Goal: Information Seeking & Learning: Learn about a topic

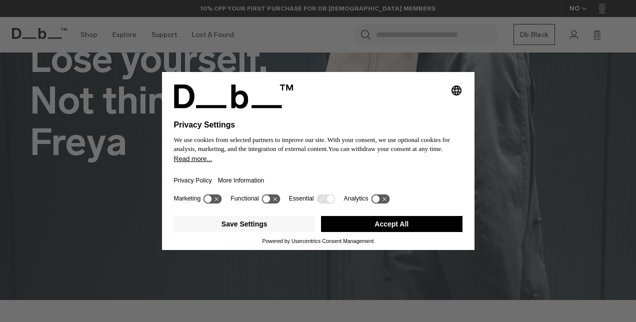
click at [382, 229] on button "Accept All" at bounding box center [391, 224] width 141 height 16
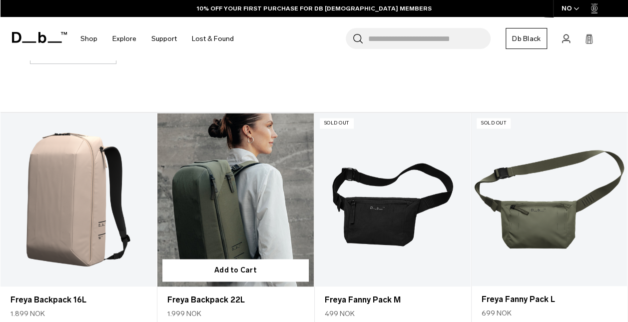
scroll to position [650, 0]
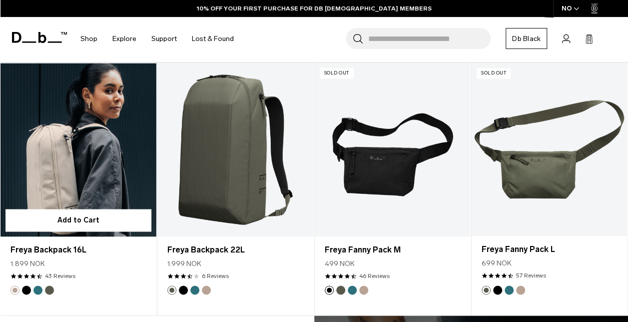
click at [102, 153] on link "Freya Backpack 16L" at bounding box center [78, 149] width 156 height 173
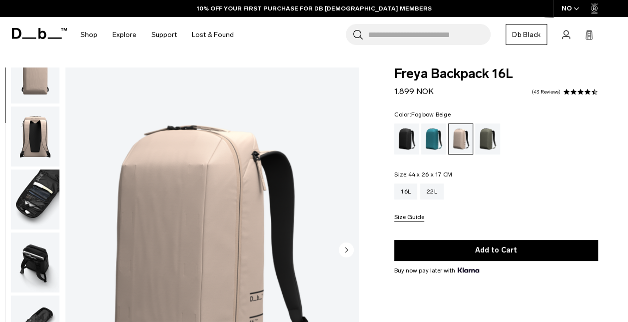
click at [41, 202] on img "button" at bounding box center [35, 199] width 48 height 60
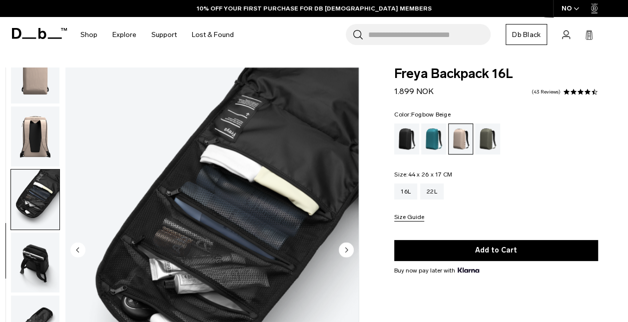
scroll to position [198, 0]
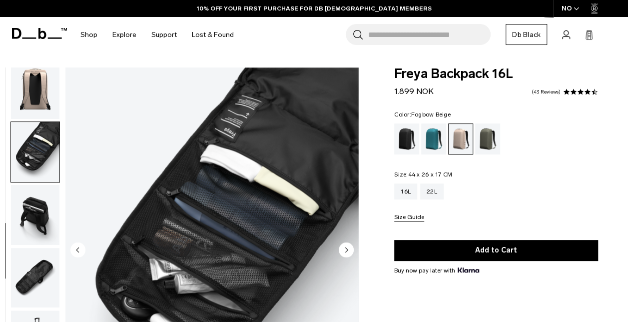
click at [40, 210] on img "button" at bounding box center [35, 215] width 48 height 60
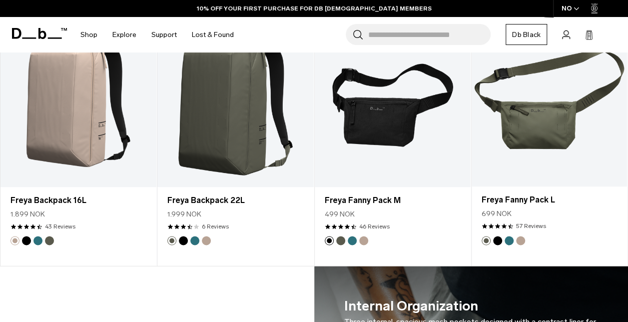
scroll to position [701, 0]
